Goal: Information Seeking & Learning: Learn about a topic

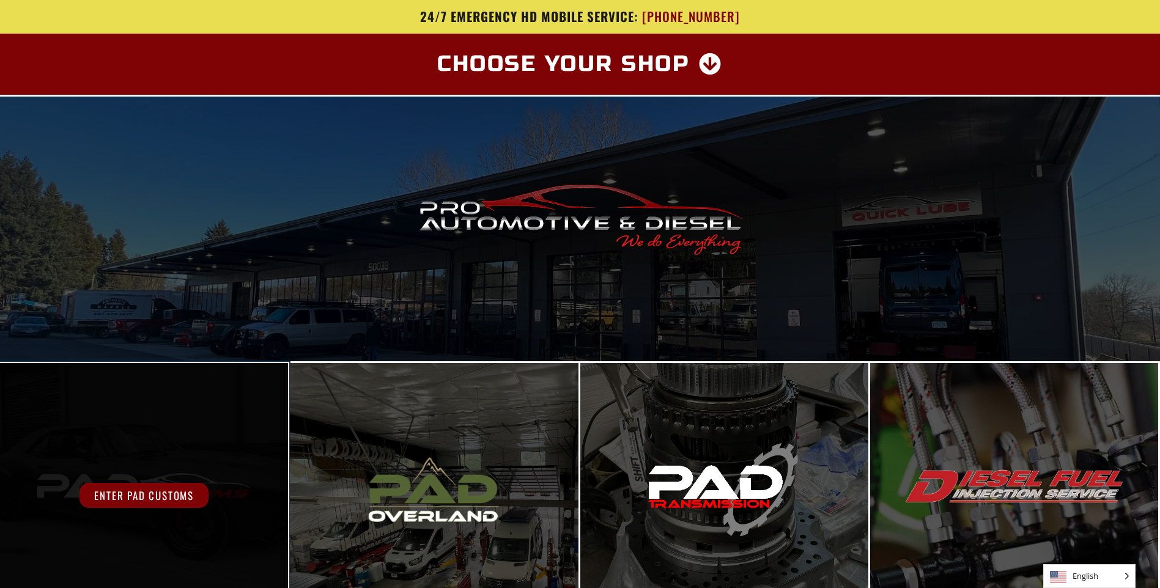
click at [218, 469] on div "Enter PAD Customs" at bounding box center [144, 495] width 288 height 265
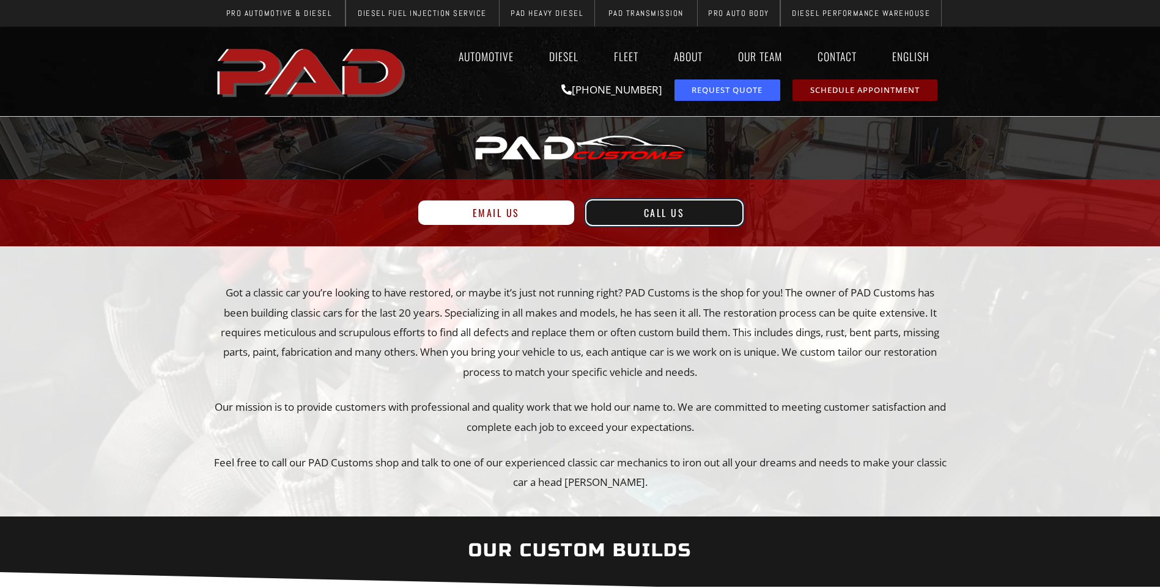
click at [663, 212] on span "Call Us" at bounding box center [664, 213] width 41 height 10
click at [658, 138] on img at bounding box center [580, 147] width 216 height 35
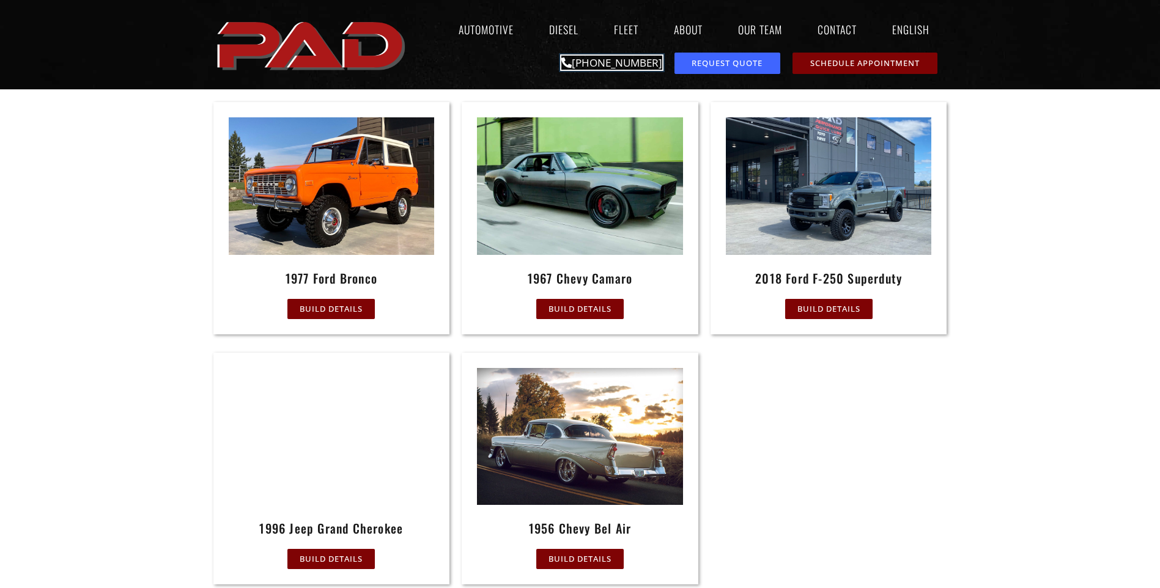
scroll to position [550, 0]
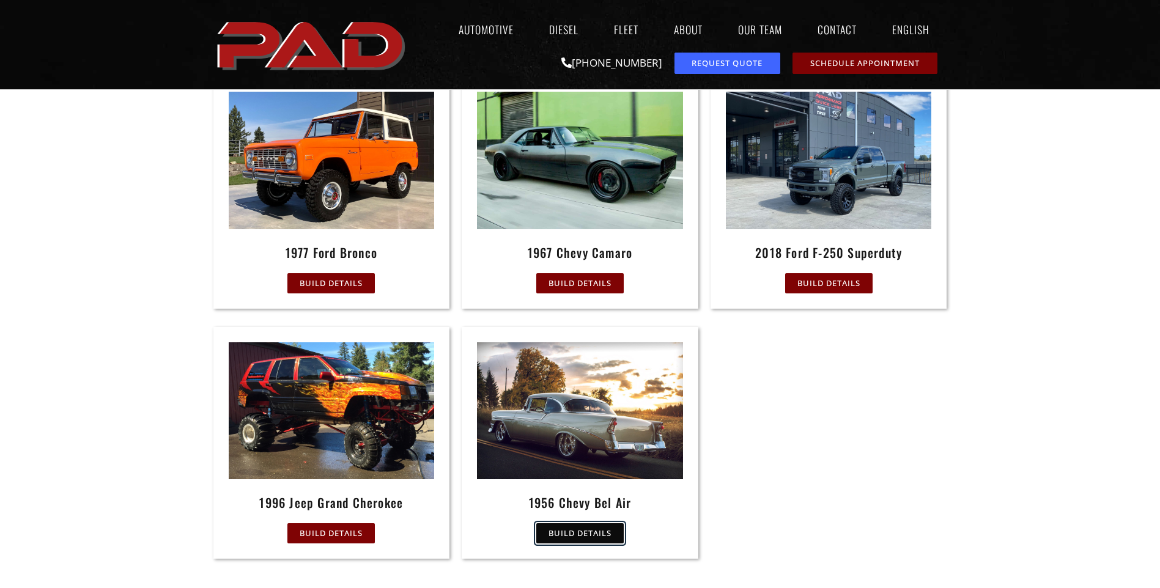
click at [593, 529] on span "Build Details" at bounding box center [579, 533] width 63 height 8
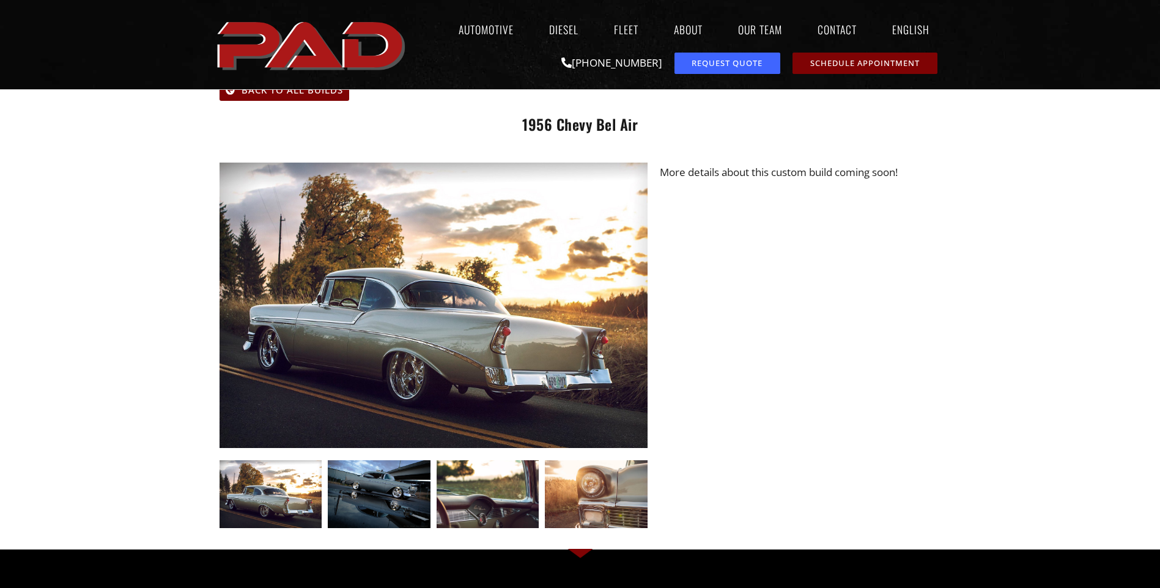
scroll to position [61, 0]
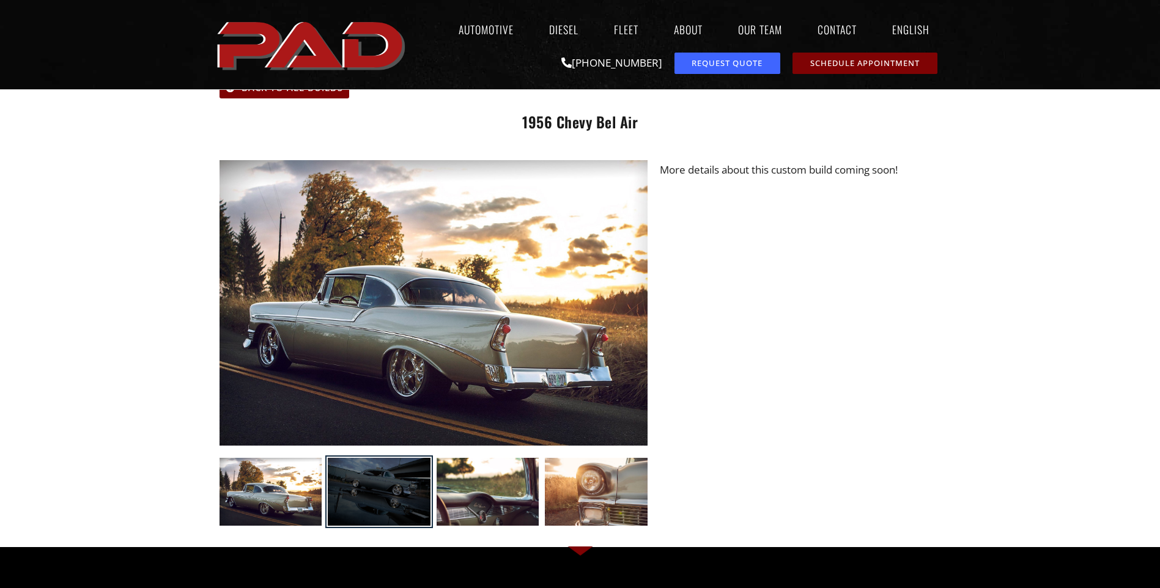
click at [406, 482] on div at bounding box center [379, 492] width 103 height 68
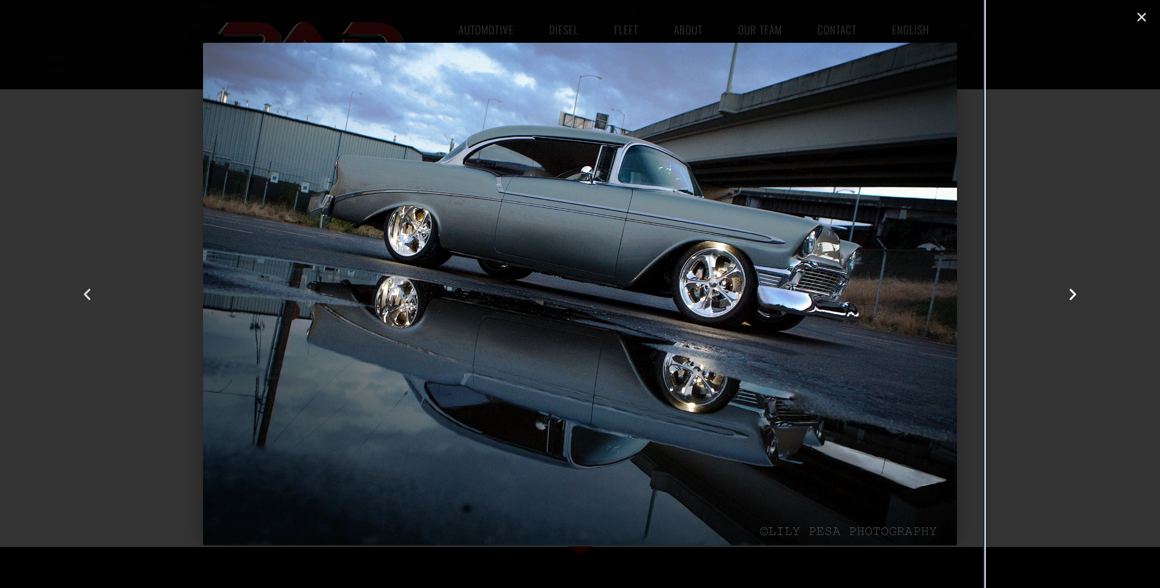
click at [1073, 298] on icon "Next slide" at bounding box center [1072, 294] width 15 height 15
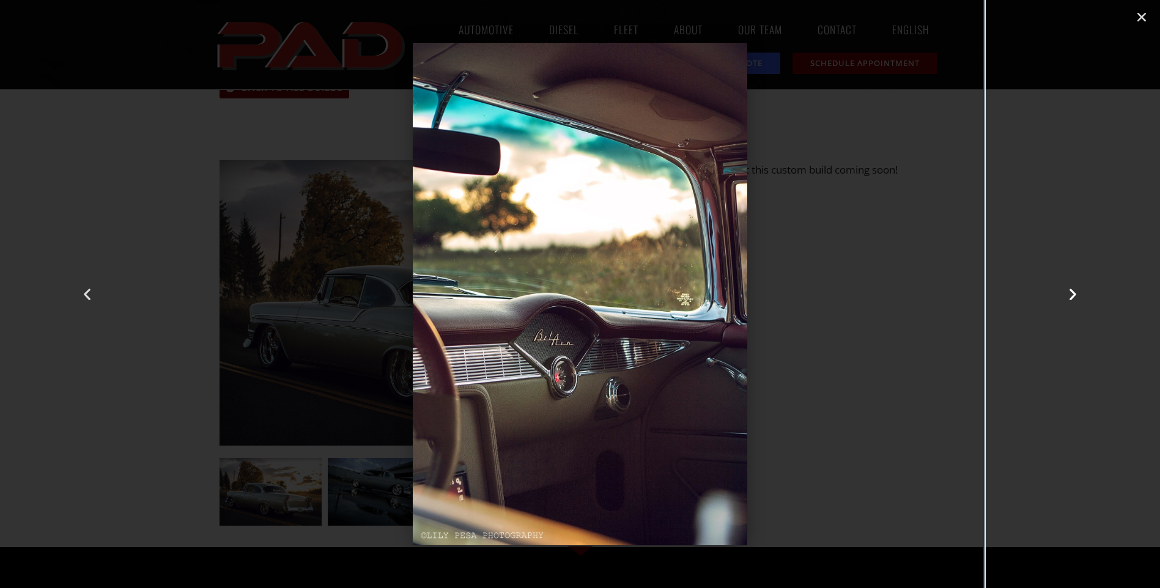
click at [1073, 298] on icon "Next slide" at bounding box center [1072, 294] width 15 height 15
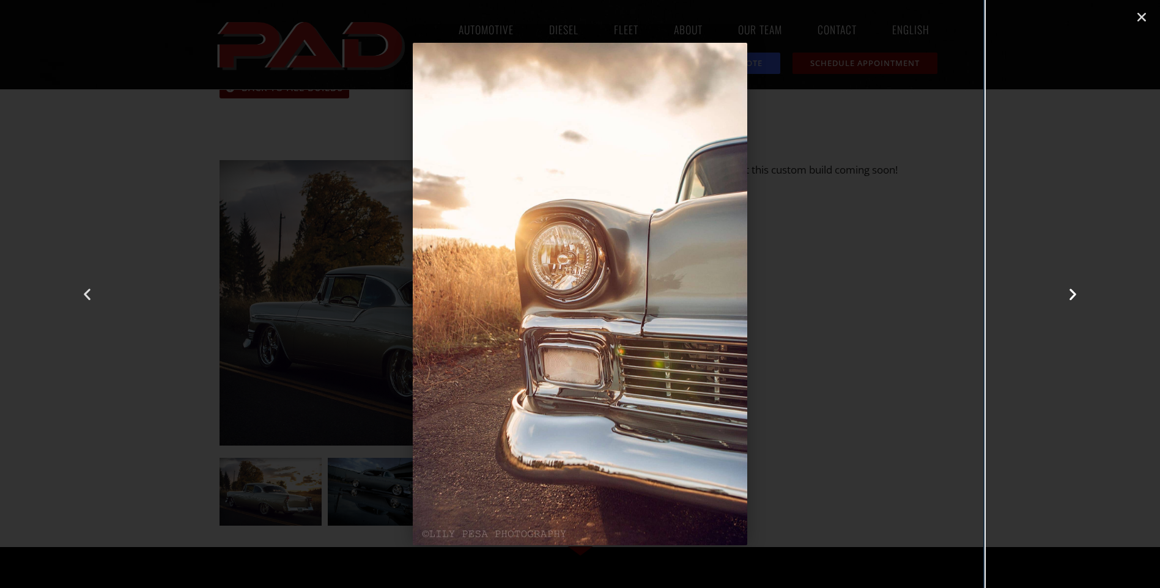
click at [1073, 298] on icon "Next slide" at bounding box center [1072, 294] width 15 height 15
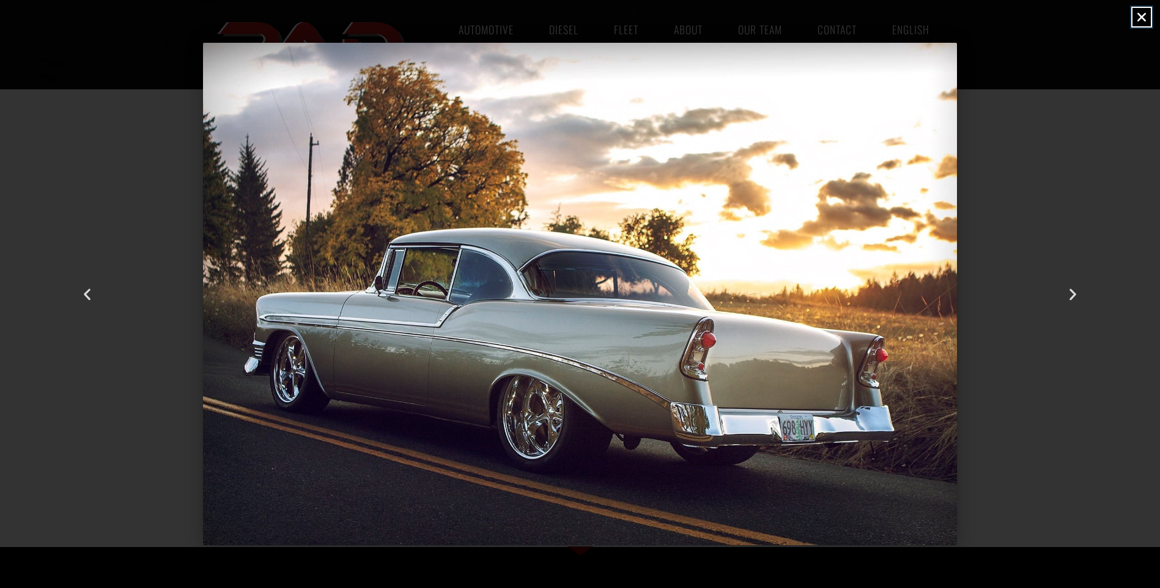
click at [1144, 12] on icon "Close (Esc)" at bounding box center [1141, 17] width 12 height 12
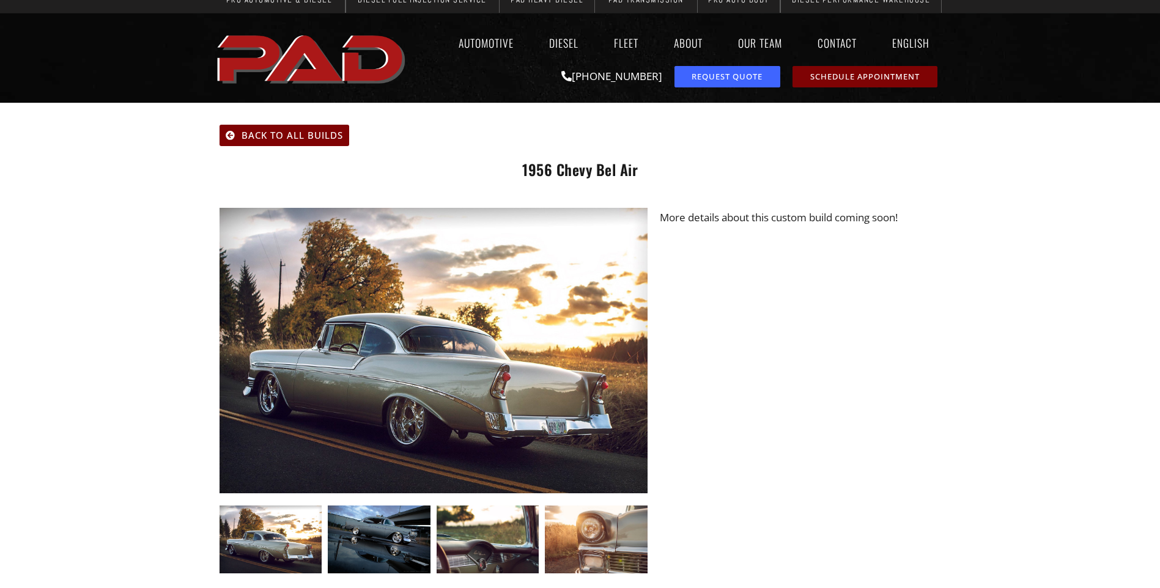
scroll to position [0, 0]
